Goal: Entertainment & Leisure: Consume media (video, audio)

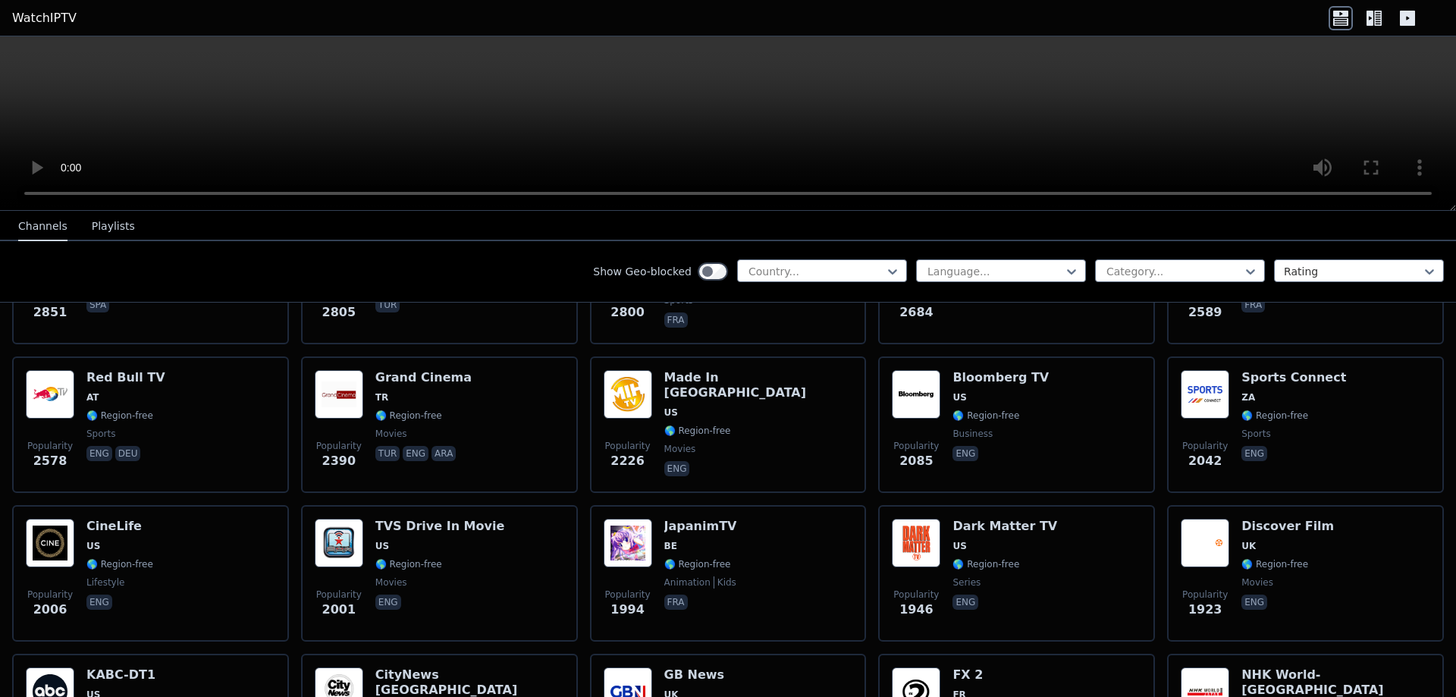
scroll to position [669, 0]
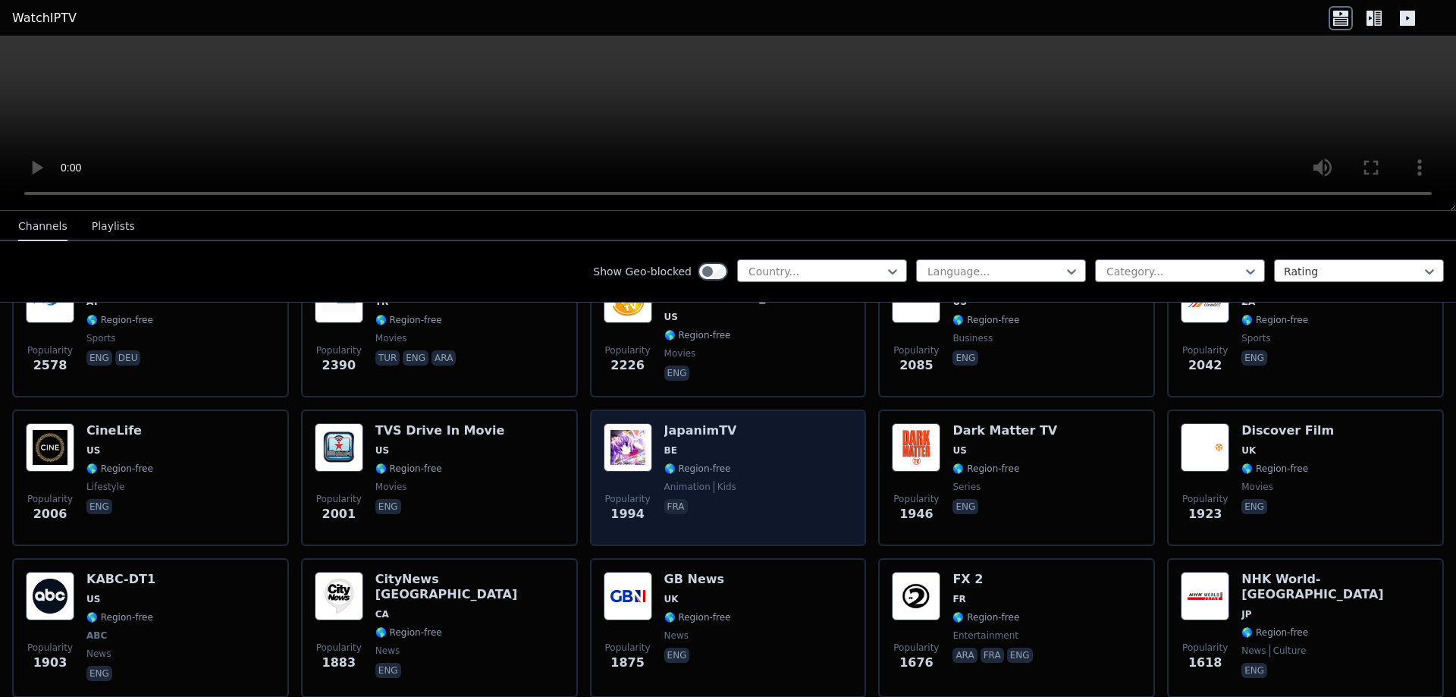
click at [703, 430] on div "JapanimTV BE 🌎 Region-free animation kids fra" at bounding box center [700, 477] width 73 height 109
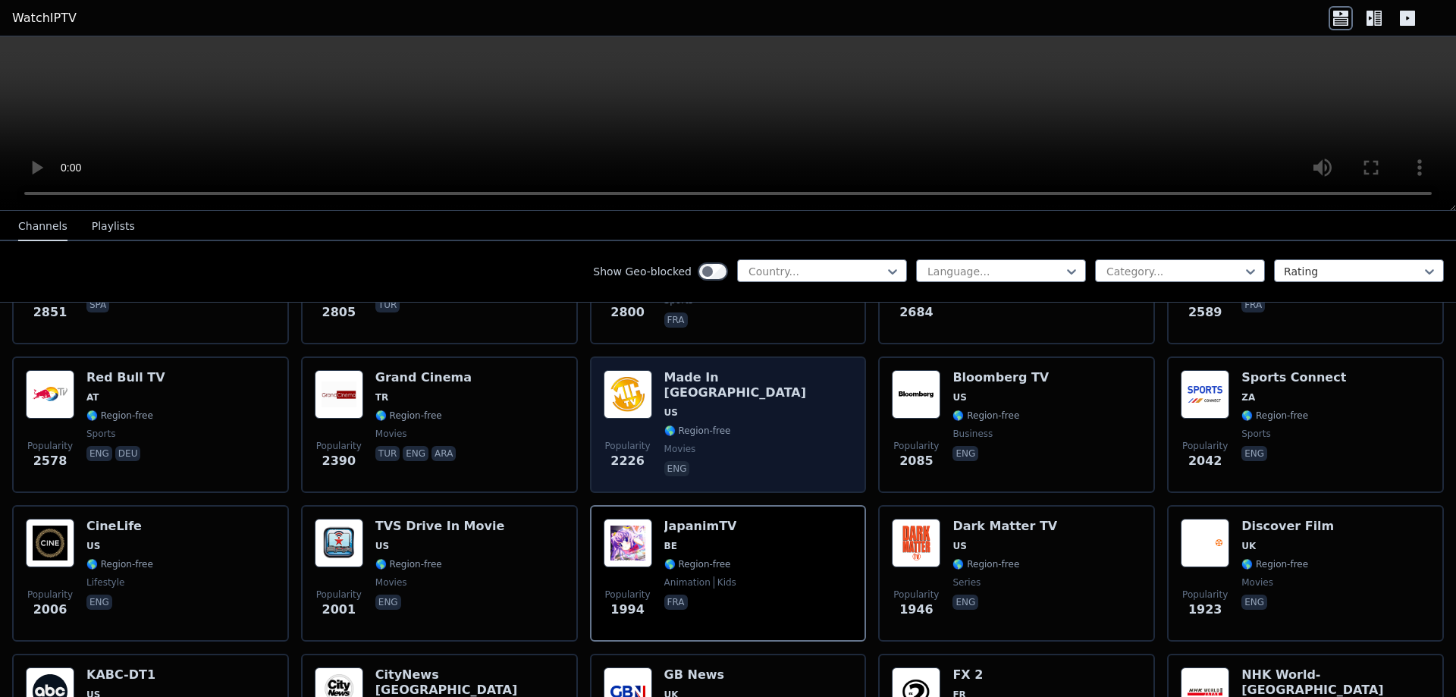
scroll to position [1242, 0]
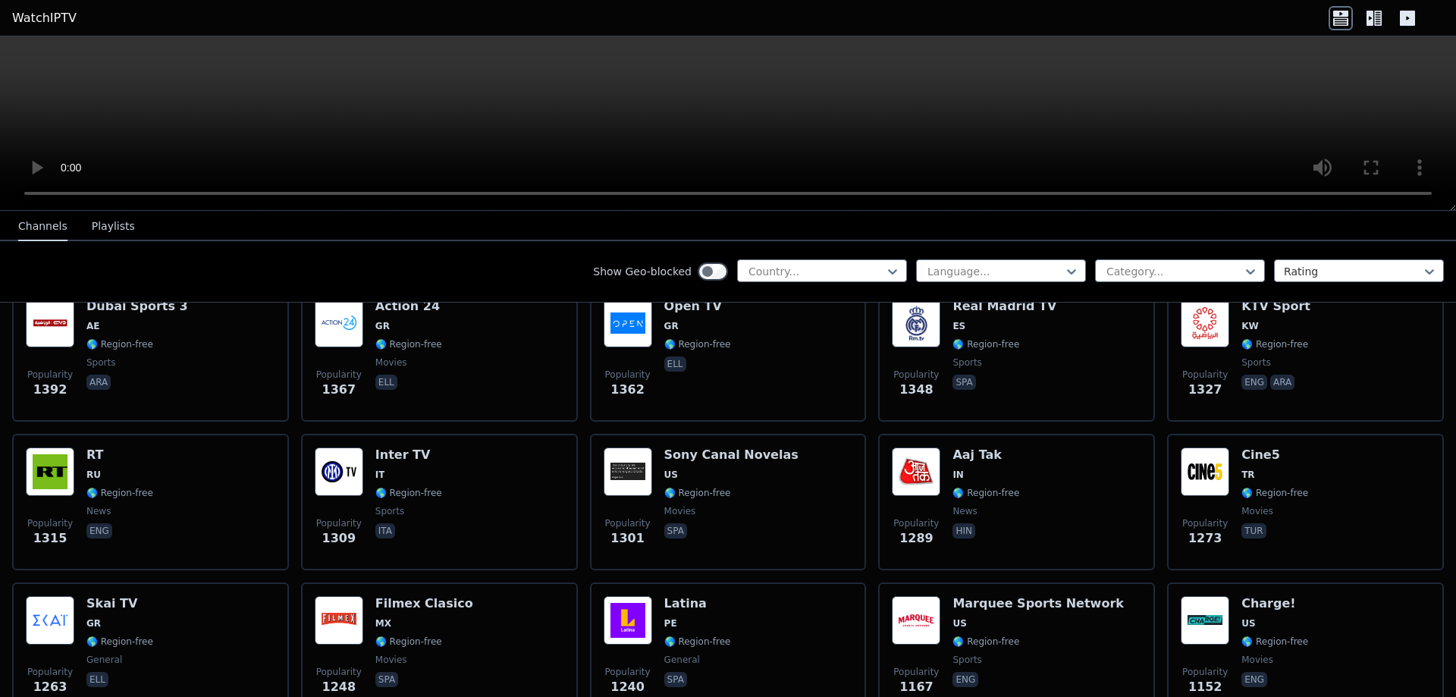
click at [81, 217] on div "Channels Playlists" at bounding box center [76, 226] width 141 height 29
click at [92, 224] on button "Playlists" at bounding box center [113, 226] width 43 height 29
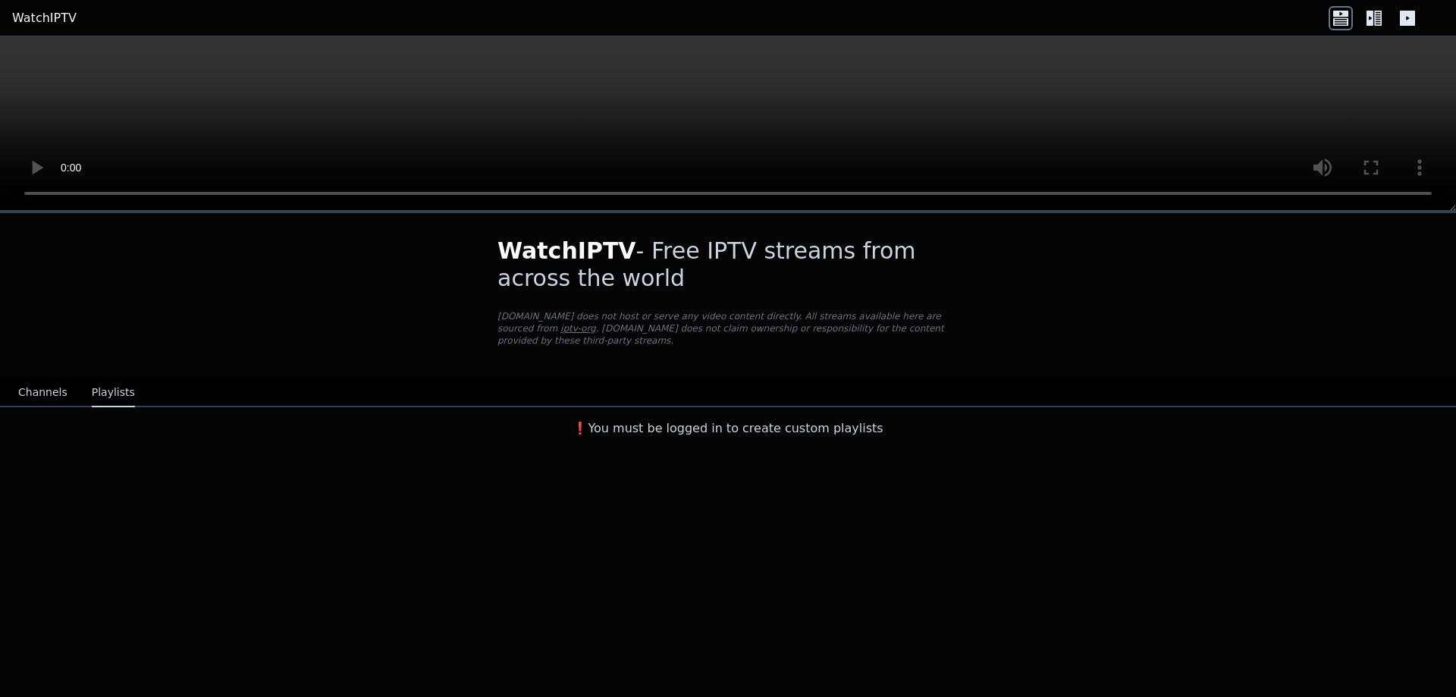
scroll to position [0, 0]
click at [58, 382] on button "Channels" at bounding box center [42, 392] width 49 height 29
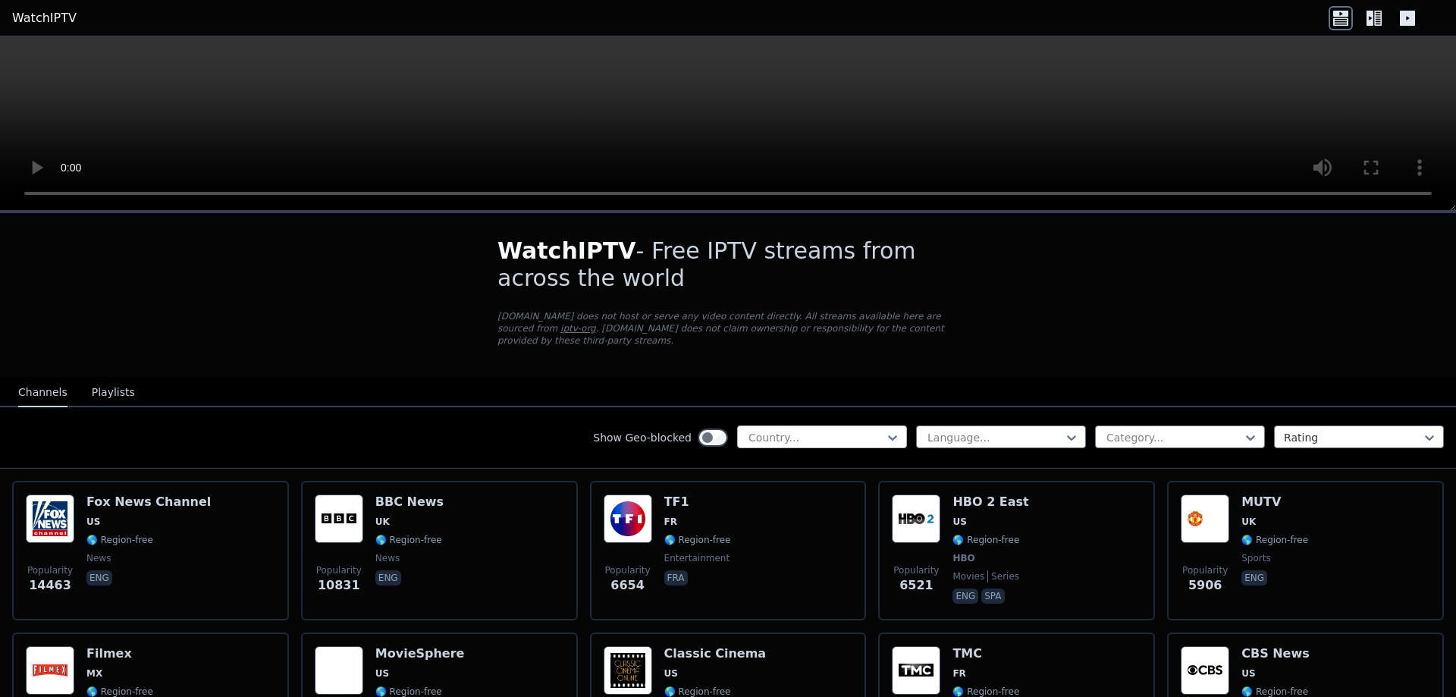
click at [766, 430] on div at bounding box center [816, 437] width 138 height 15
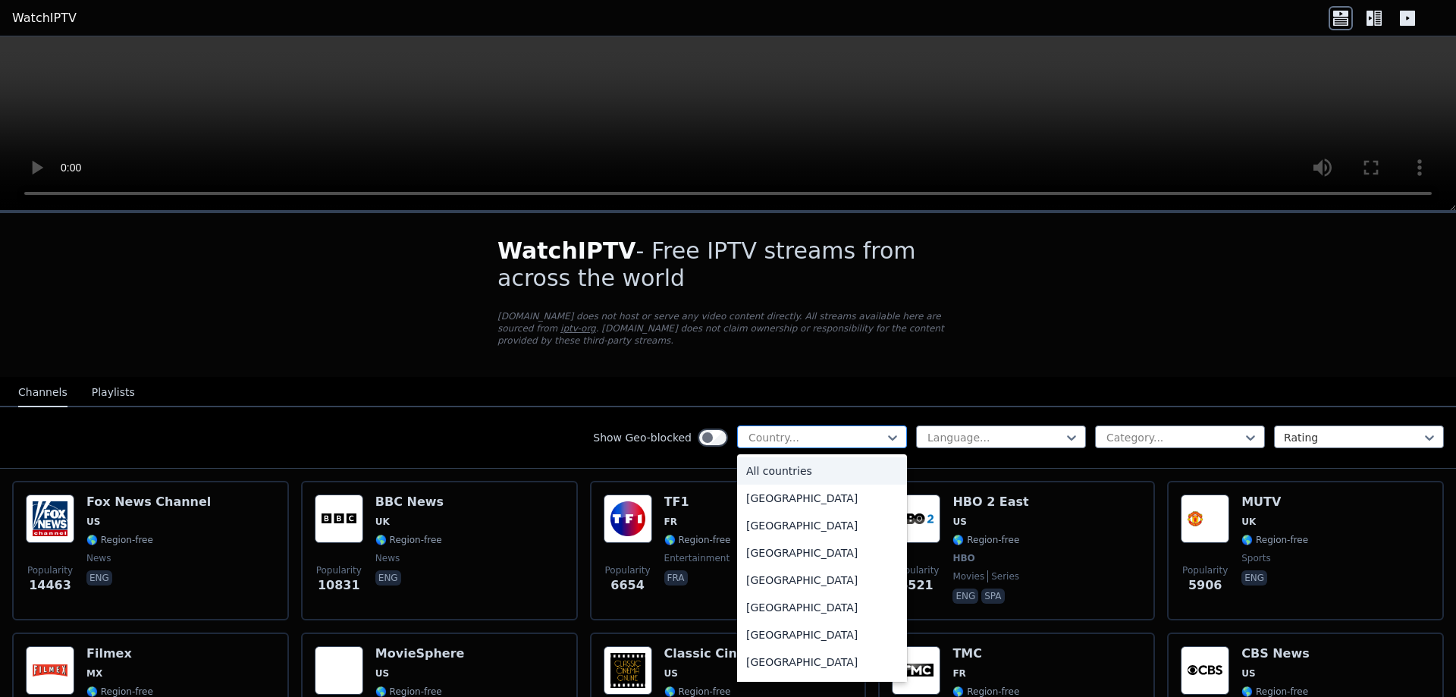
type input "*"
click at [739, 598] on div "[GEOGRAPHIC_DATA]" at bounding box center [822, 607] width 170 height 27
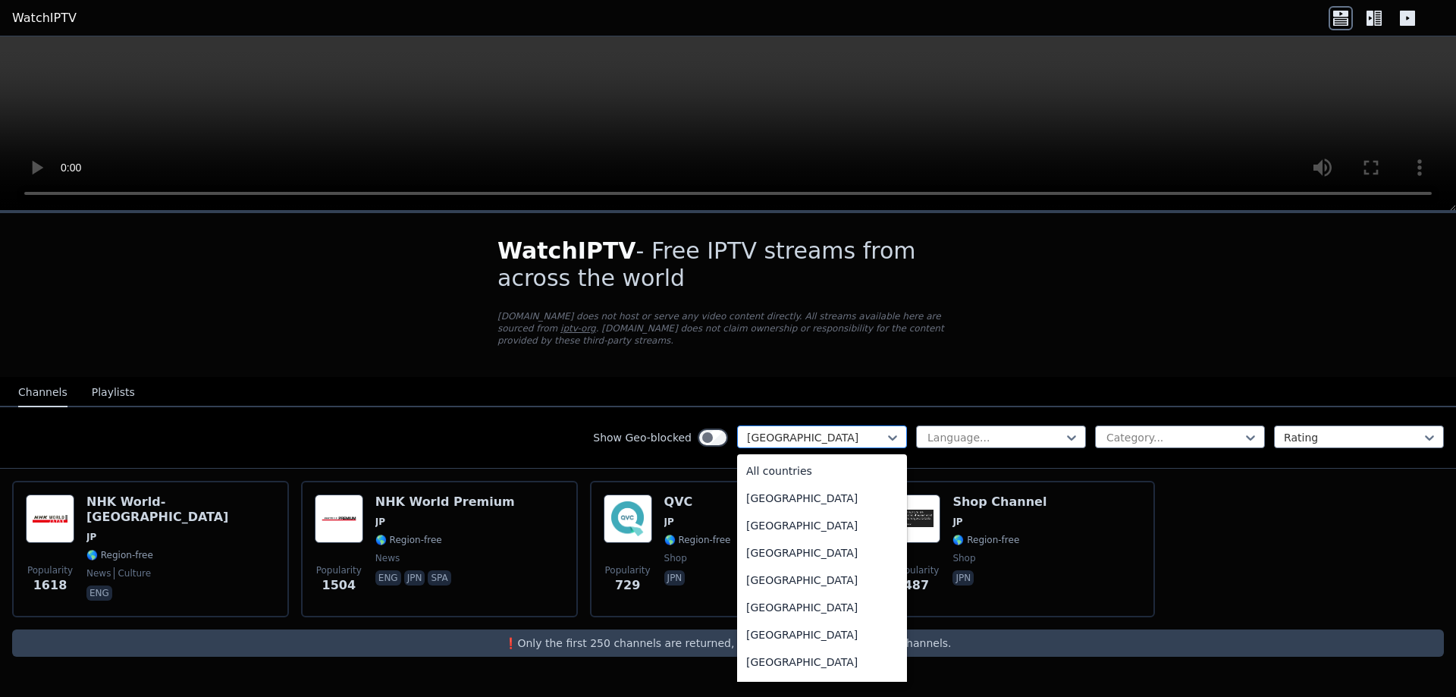
click at [818, 430] on div at bounding box center [816, 437] width 138 height 15
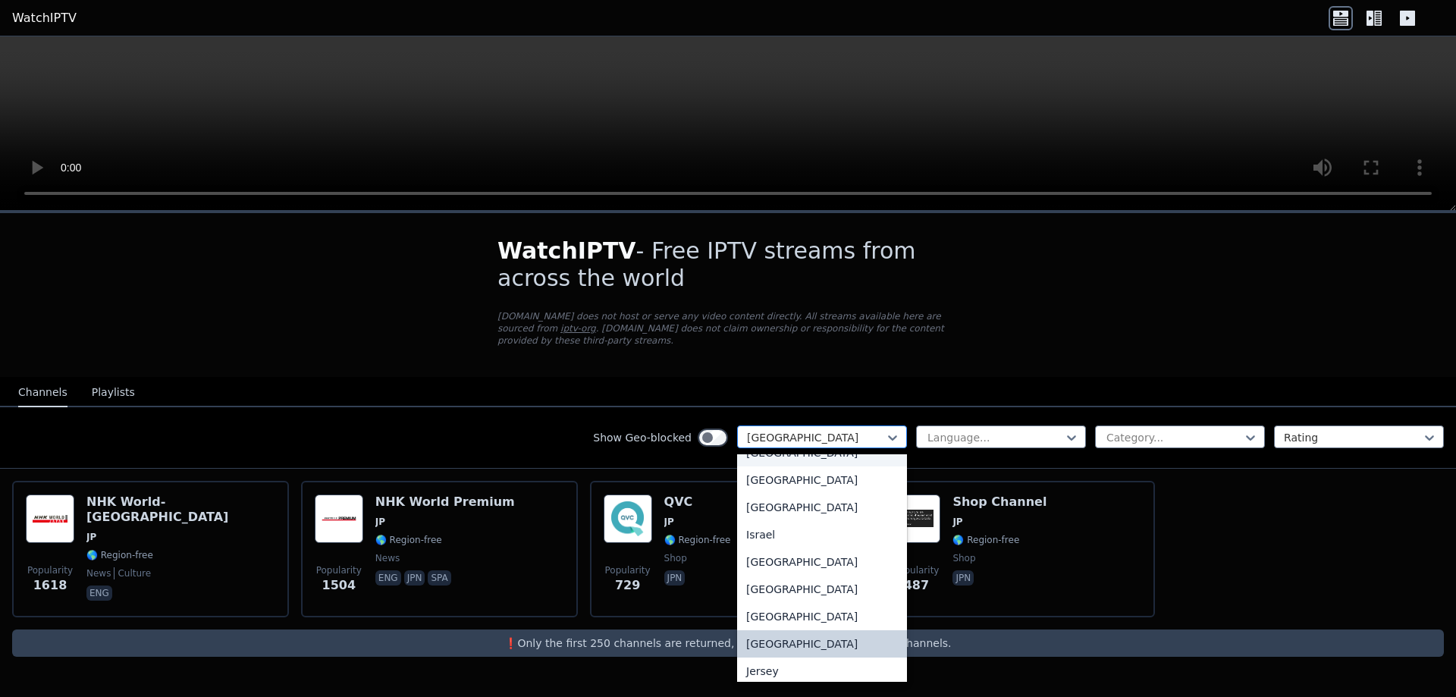
click at [790, 430] on div at bounding box center [816, 437] width 138 height 15
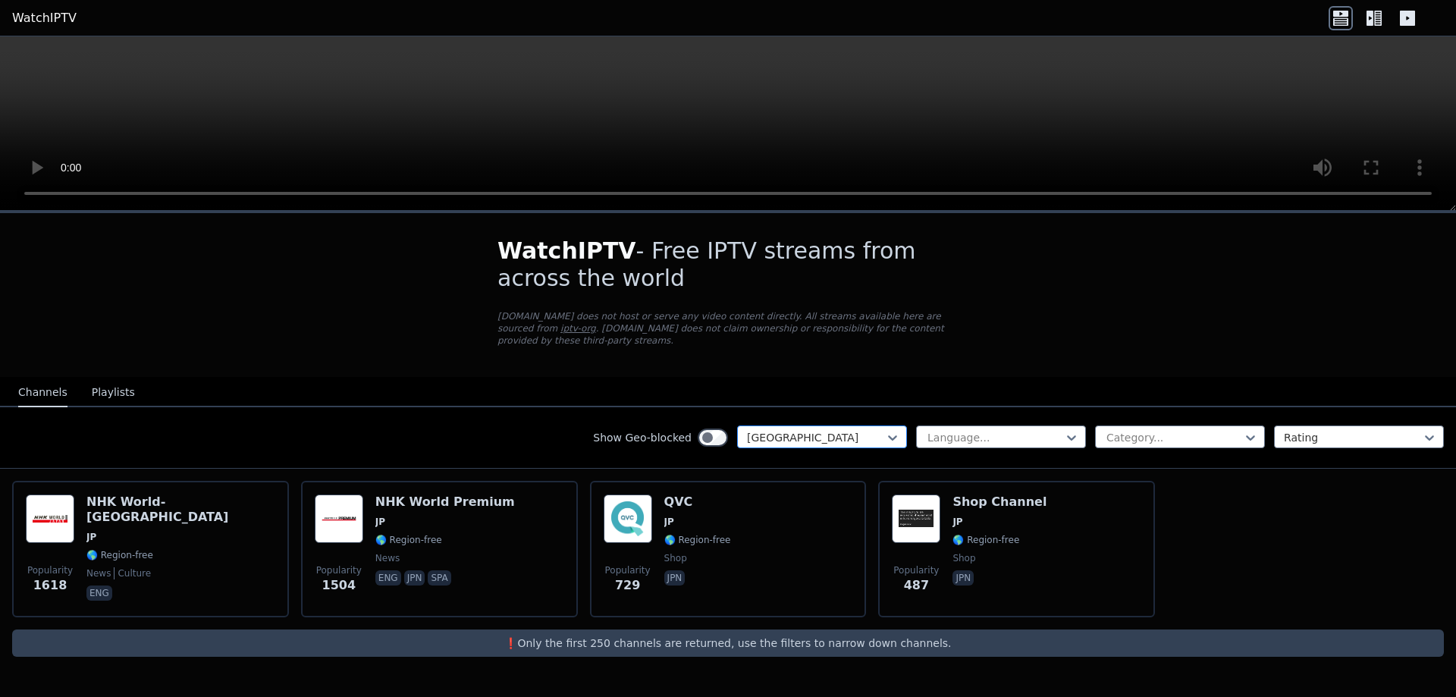
click at [790, 430] on div at bounding box center [816, 437] width 138 height 15
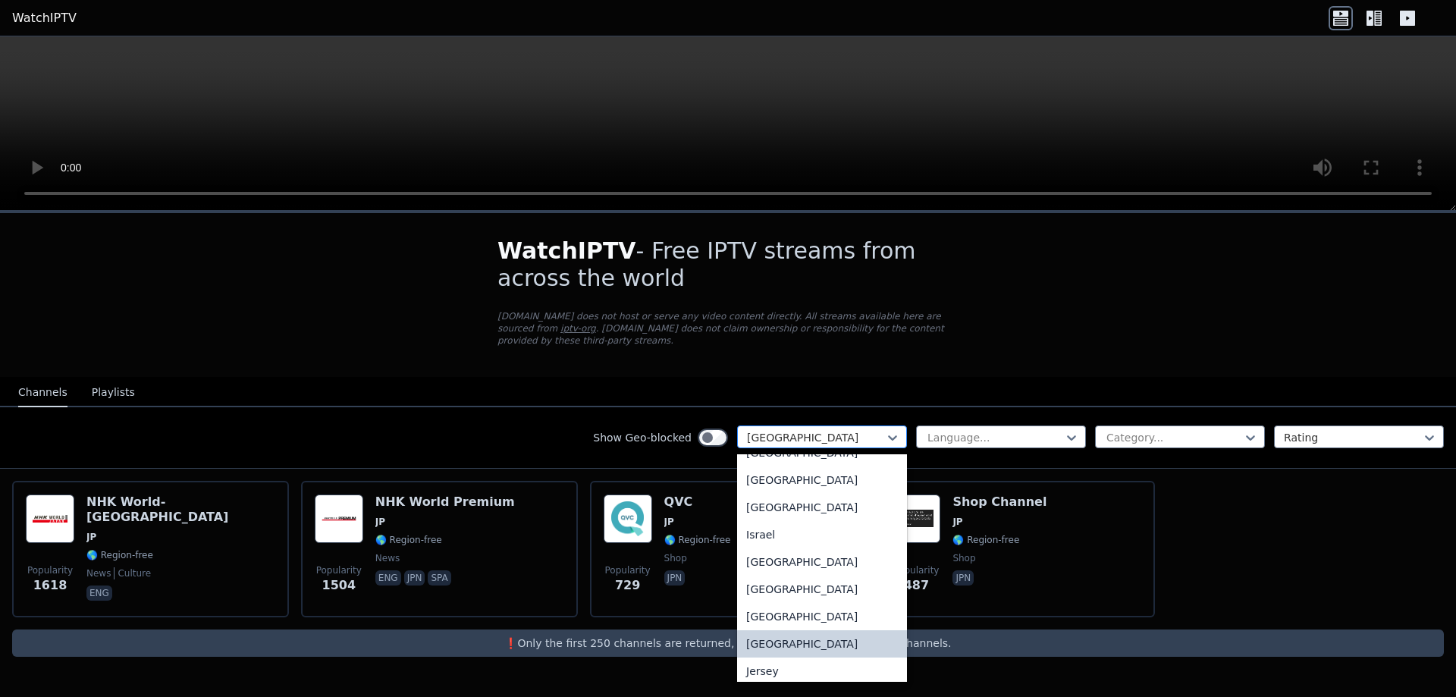
type input "*"
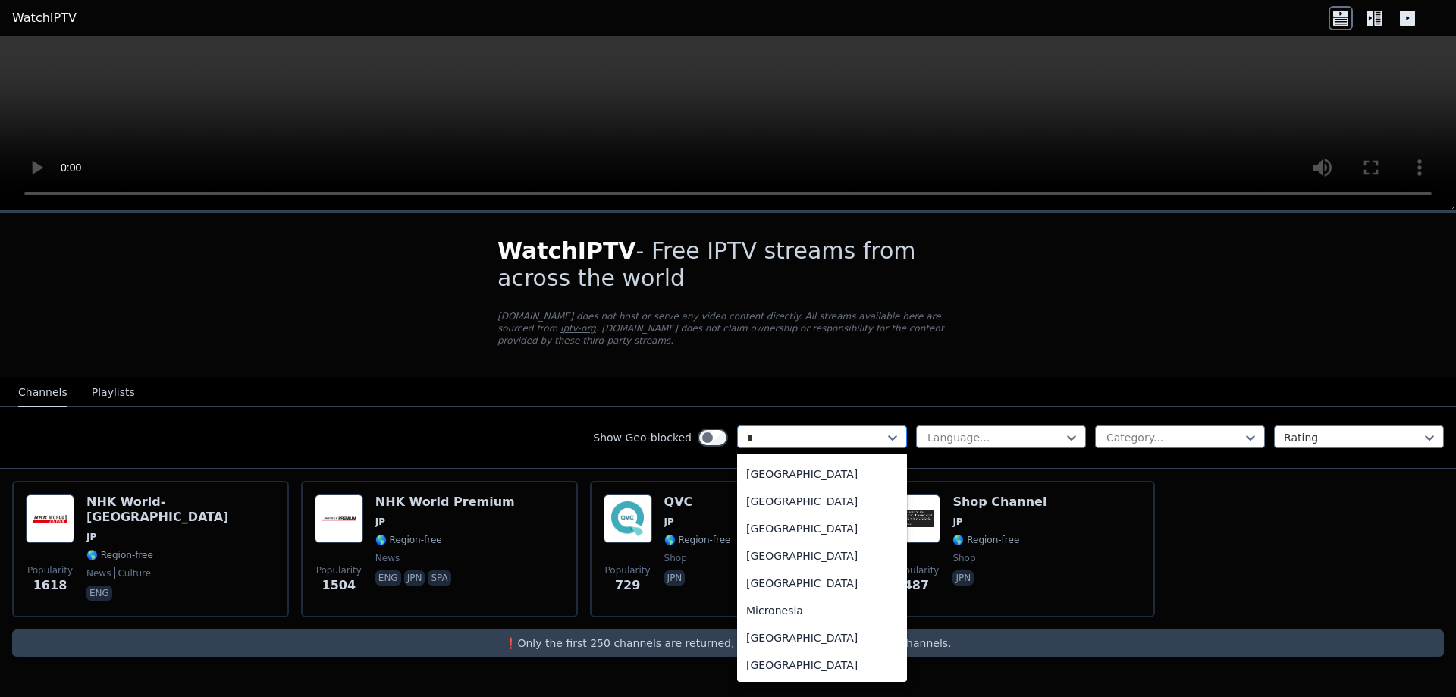
scroll to position [176, 0]
click at [783, 515] on div "[GEOGRAPHIC_DATA]" at bounding box center [822, 528] width 170 height 27
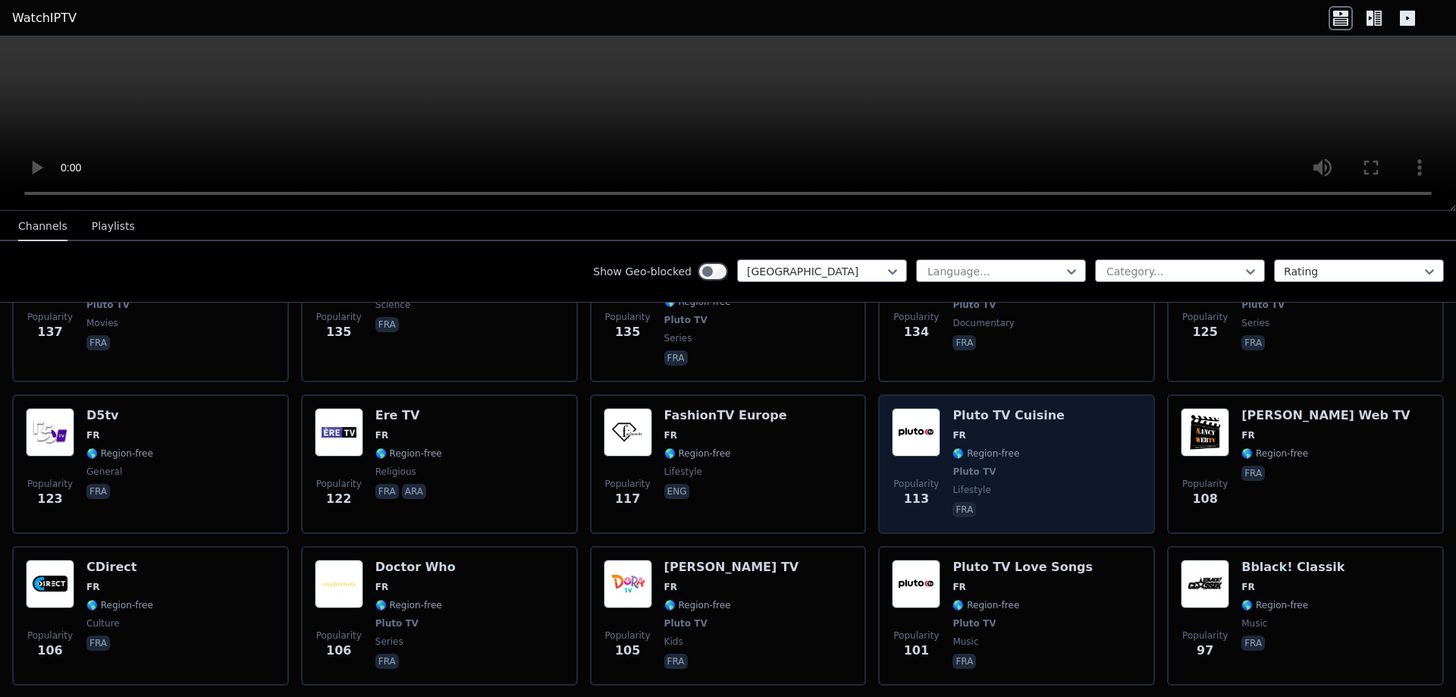
scroll to position [1625, 0]
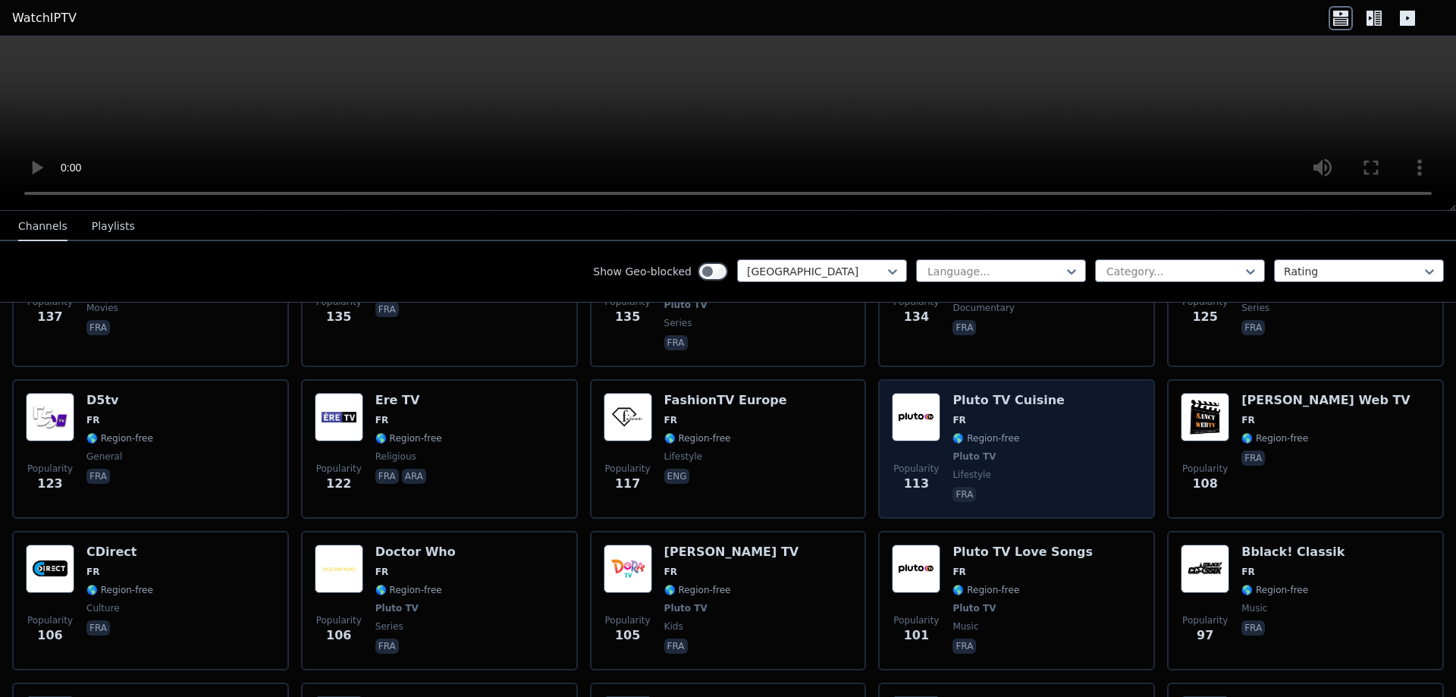
click at [937, 454] on span "Popularity 113" at bounding box center [916, 478] width 49 height 49
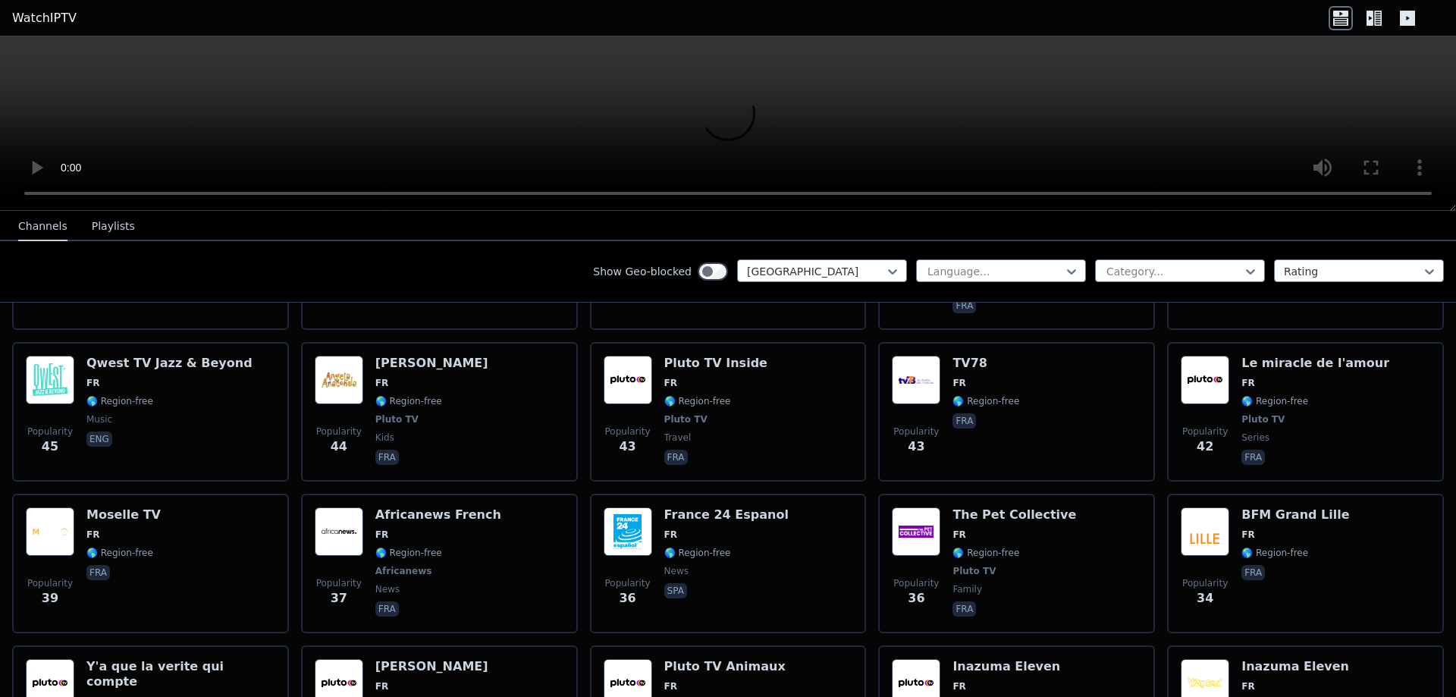
scroll to position [4014, 0]
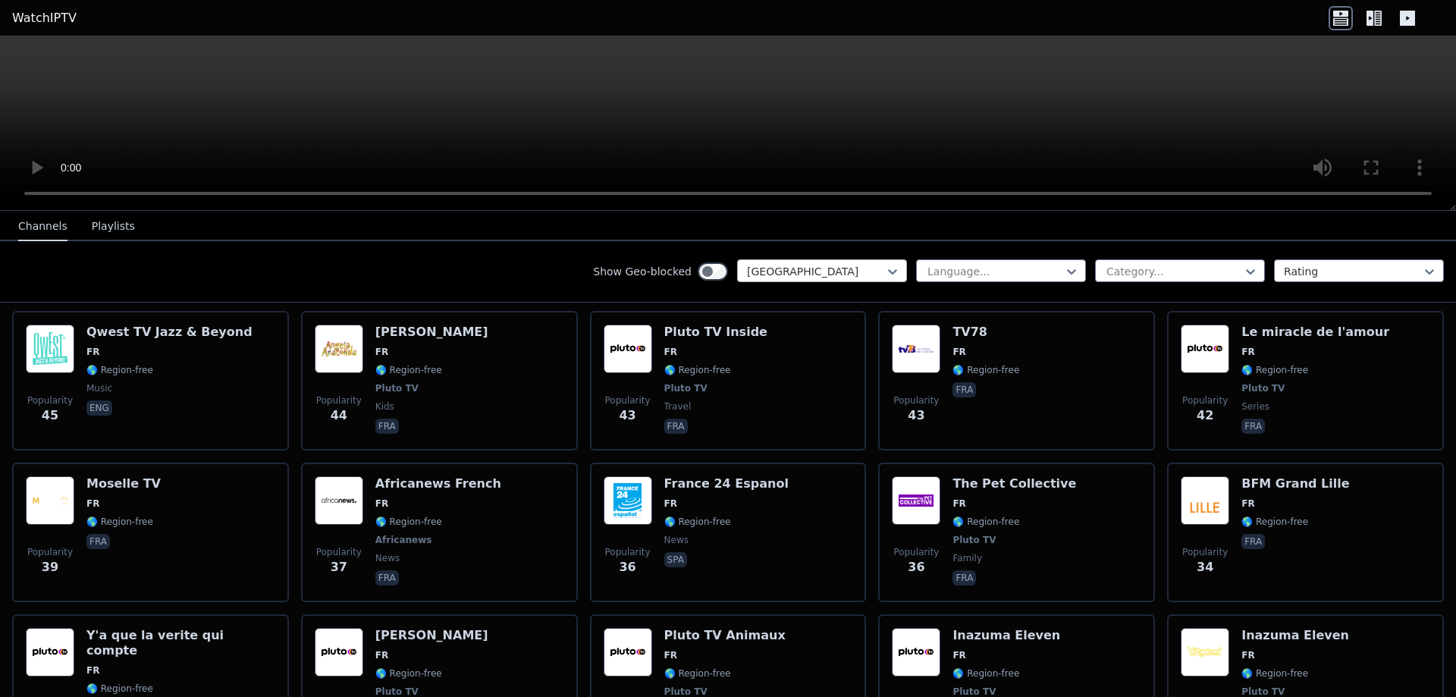
click at [812, 278] on div at bounding box center [816, 271] width 138 height 15
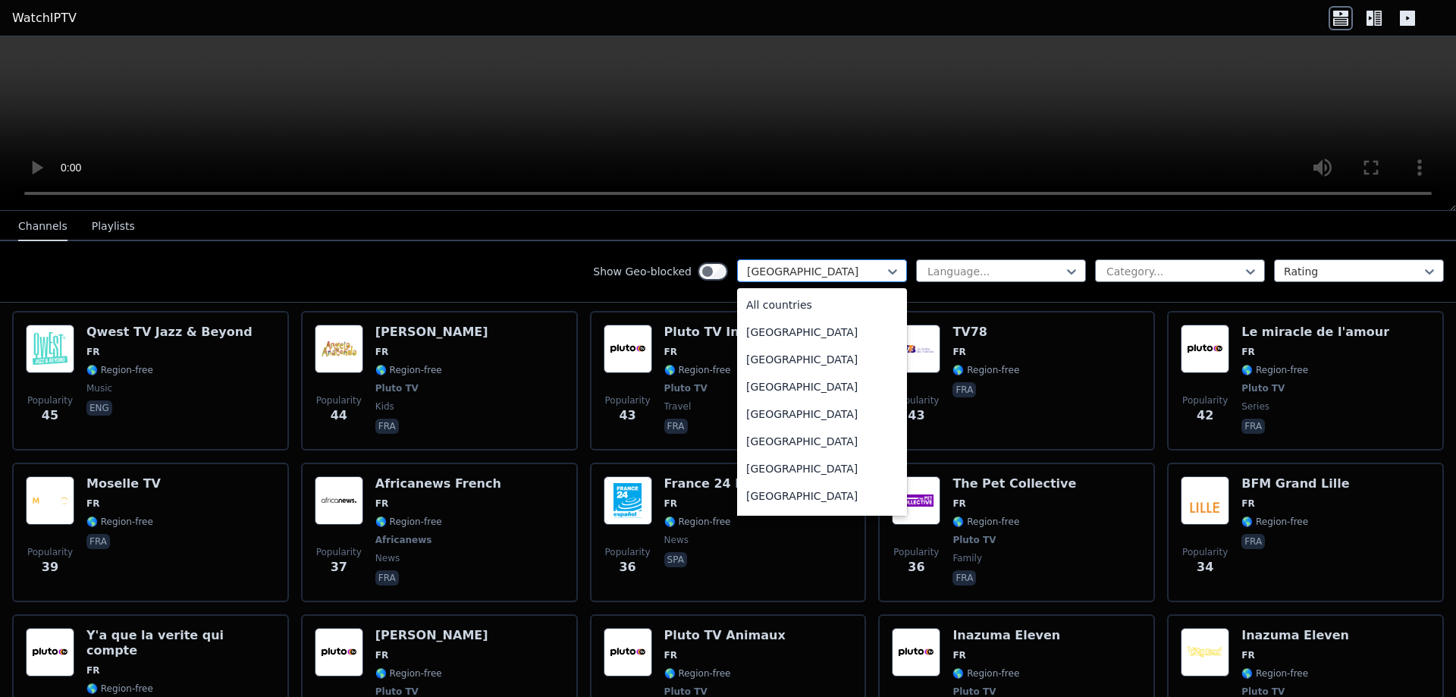
scroll to position [1602, 0]
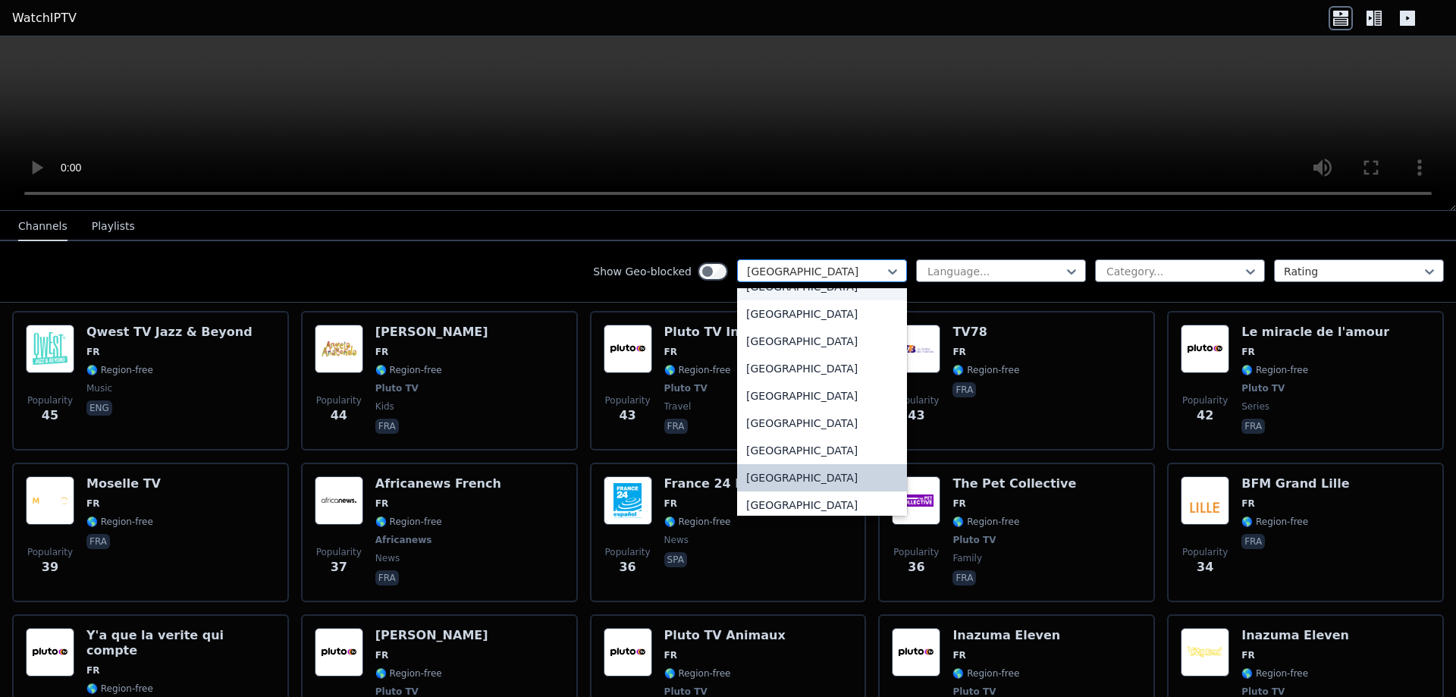
click at [810, 272] on div at bounding box center [816, 271] width 138 height 15
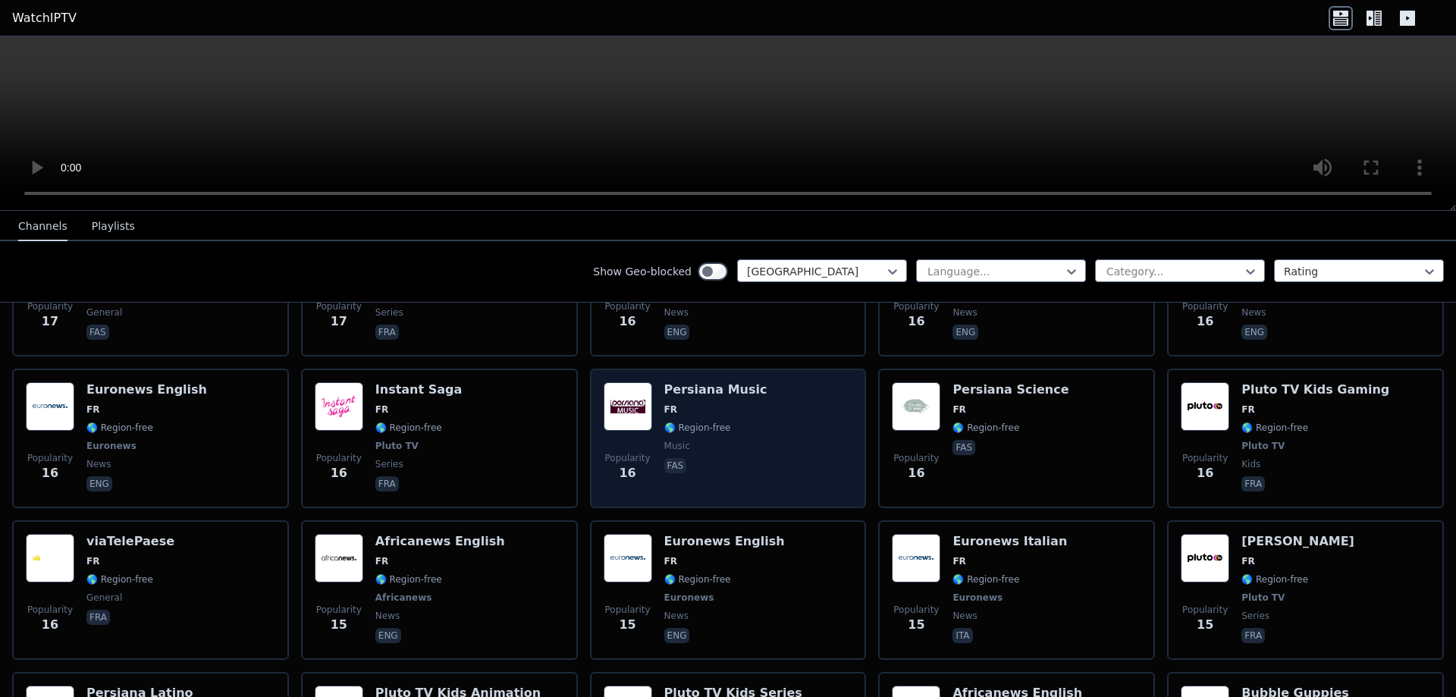
scroll to position [5761, 0]
